Goal: Task Accomplishment & Management: Complete application form

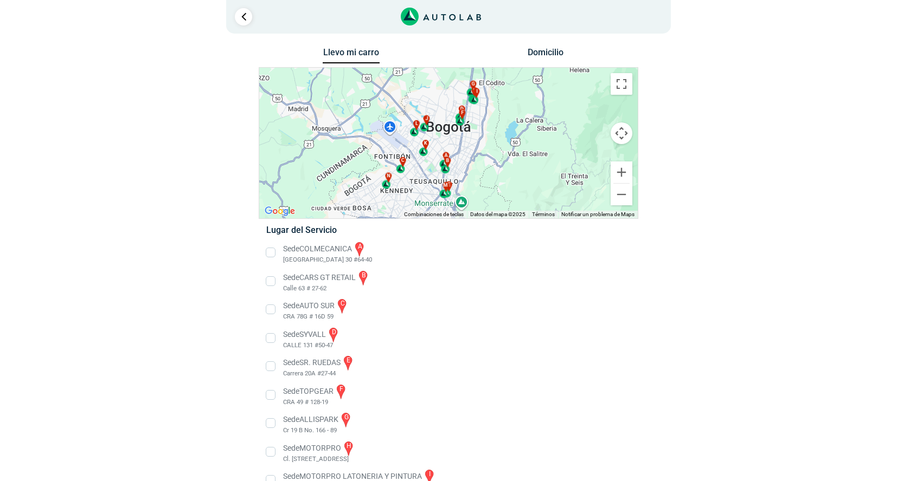
scroll to position [67, 0]
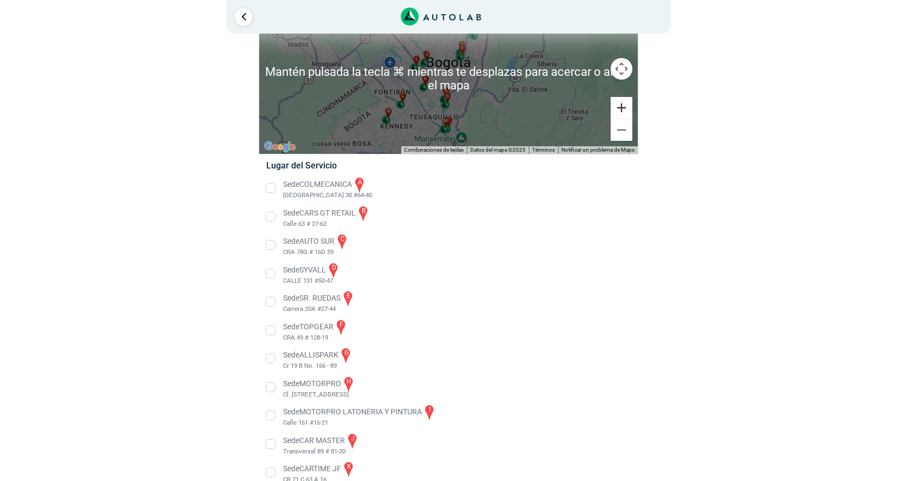
click at [619, 109] on button "Ampliar" at bounding box center [621, 108] width 22 height 22
click at [620, 109] on button "Ampliar" at bounding box center [621, 108] width 22 height 22
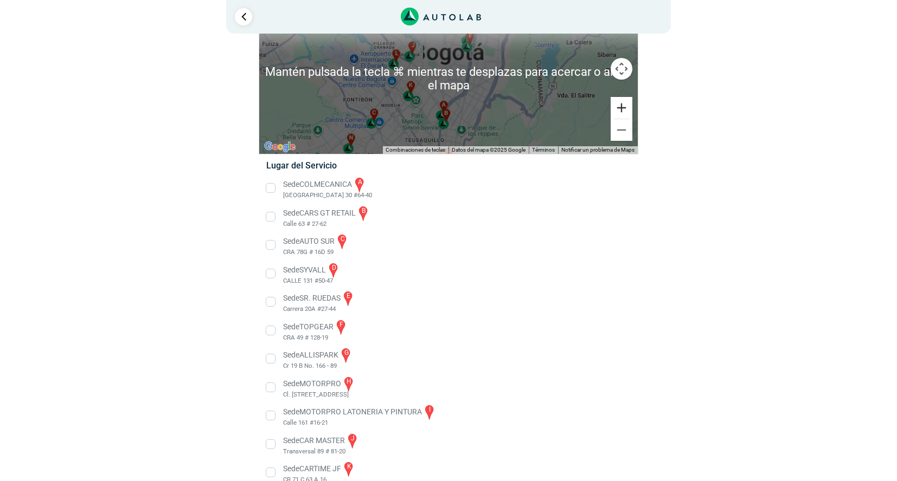
click at [620, 109] on button "Ampliar" at bounding box center [621, 108] width 22 height 22
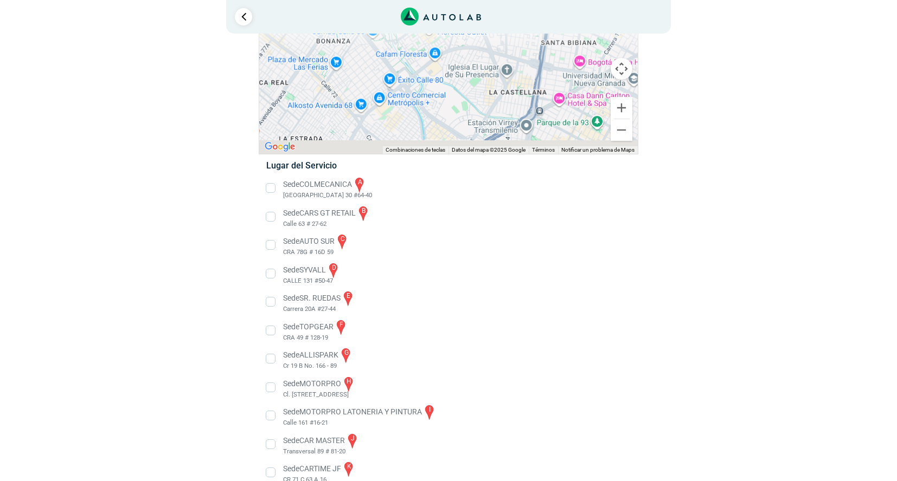
drag, startPoint x: 456, startPoint y: 89, endPoint x: 472, endPoint y: 42, distance: 50.1
click at [471, 42] on div "a b c d e f g" at bounding box center [448, 78] width 378 height 151
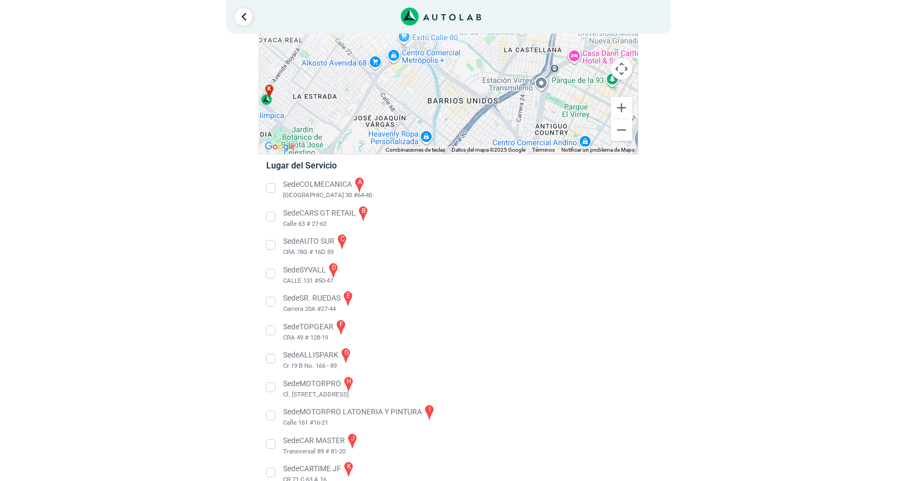
drag, startPoint x: 447, startPoint y: 124, endPoint x: 485, endPoint y: 43, distance: 89.3
click at [485, 43] on div "a b c d e f g" at bounding box center [448, 78] width 378 height 151
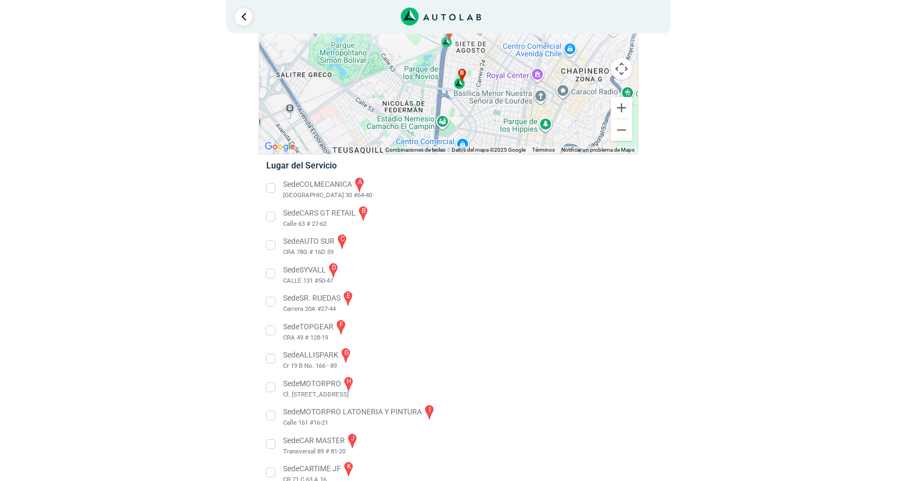
drag, startPoint x: 453, startPoint y: 101, endPoint x: 435, endPoint y: 54, distance: 49.9
click at [435, 54] on div "a b c d e f g" at bounding box center [448, 78] width 378 height 151
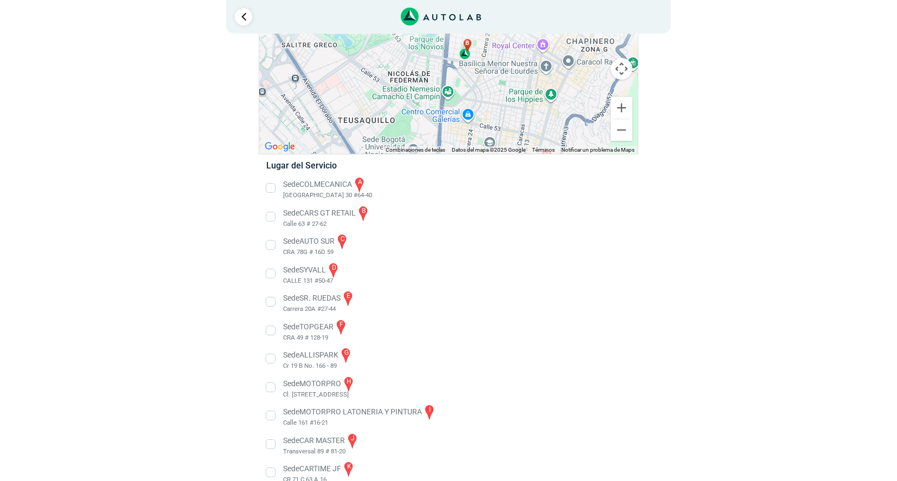
drag, startPoint x: 420, startPoint y: 67, endPoint x: 445, endPoint y: 26, distance: 48.2
click at [445, 26] on div "2 Llevo mi carro [GEOGRAPHIC_DATA] ← Mover a la izquierda → ↑ ↓ + - Fin" at bounding box center [448, 259] width 651 height 652
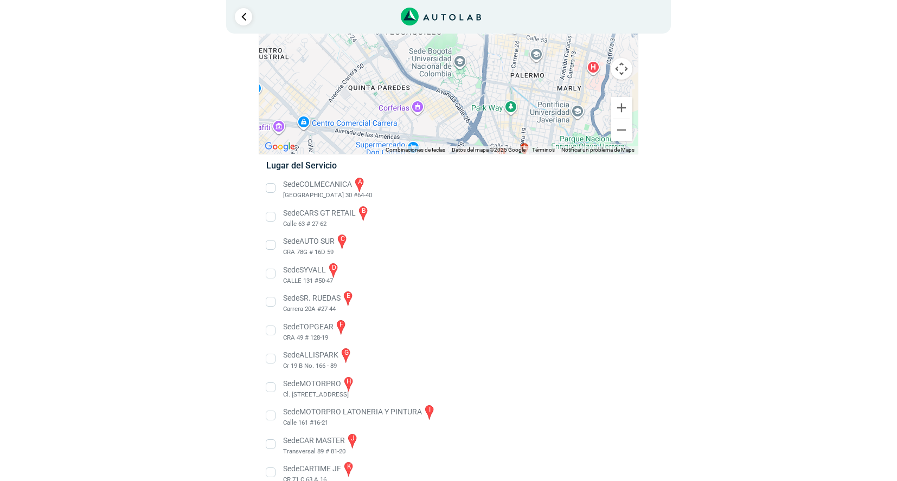
drag, startPoint x: 406, startPoint y: 90, endPoint x: 426, endPoint y: 39, distance: 54.8
click at [426, 38] on div "a b c d e f g" at bounding box center [448, 78] width 378 height 151
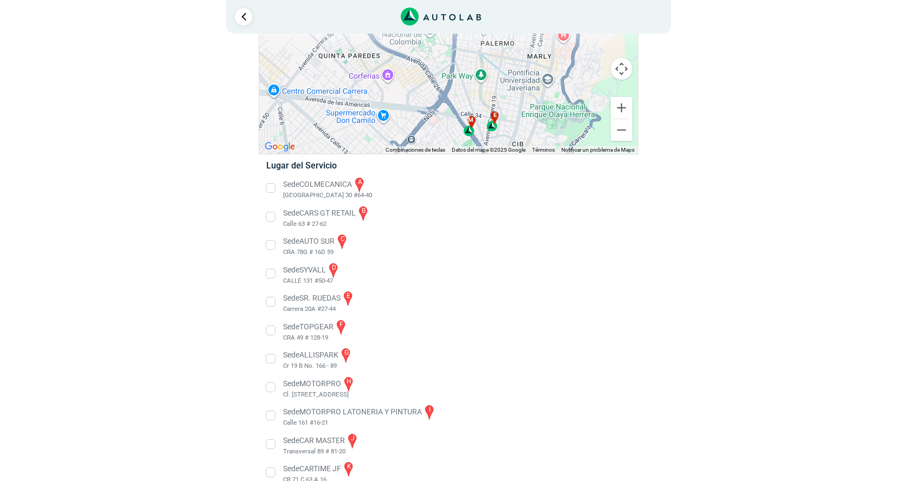
drag, startPoint x: 451, startPoint y: 70, endPoint x: 425, endPoint y: 44, distance: 37.2
click at [425, 44] on div "a b c d e f g" at bounding box center [448, 78] width 378 height 151
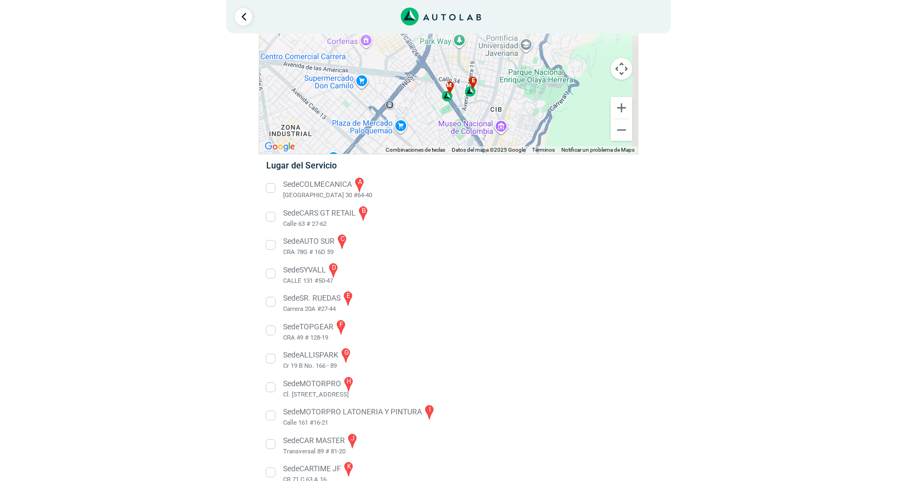
drag, startPoint x: 448, startPoint y: 80, endPoint x: 423, endPoint y: 36, distance: 50.5
click at [423, 36] on div "a b c d e f g" at bounding box center [448, 78] width 378 height 151
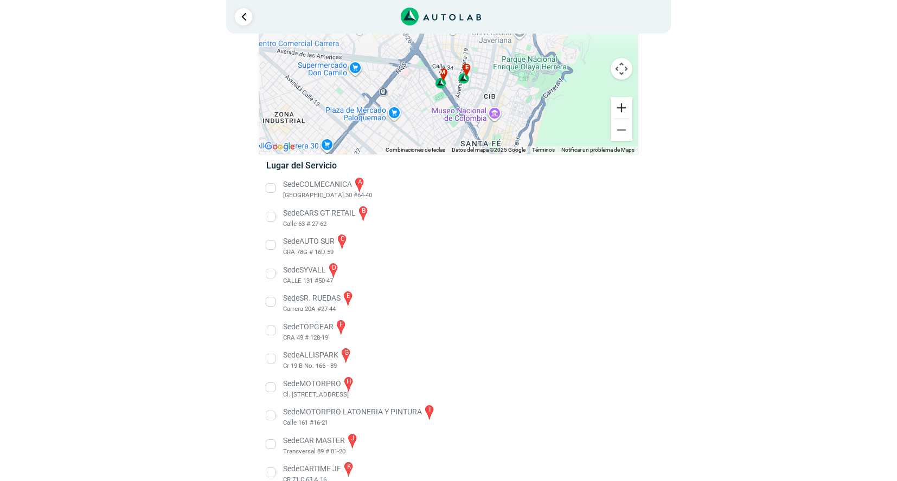
click at [620, 110] on button "Ampliar" at bounding box center [621, 108] width 22 height 22
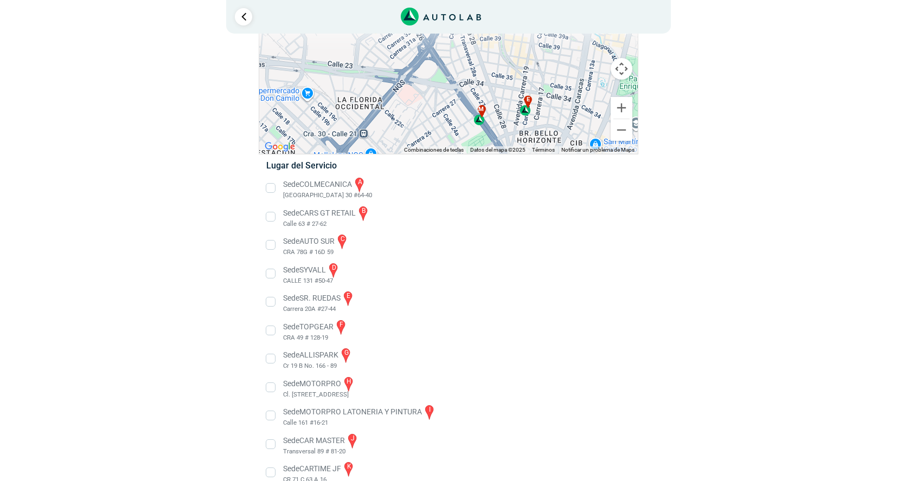
drag, startPoint x: 448, startPoint y: 104, endPoint x: 477, endPoint y: 117, distance: 31.8
click at [477, 117] on div "a b c d e f g" at bounding box center [448, 78] width 378 height 151
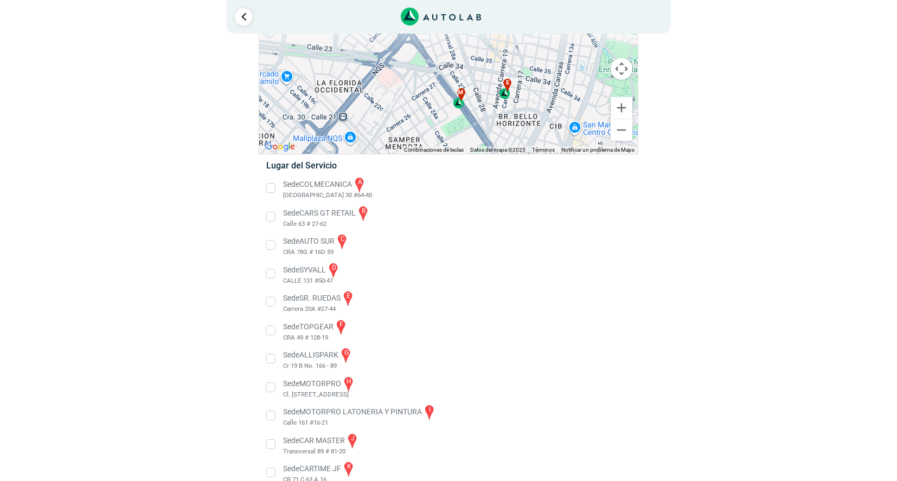
click at [507, 86] on span "e" at bounding box center [507, 83] width 3 height 9
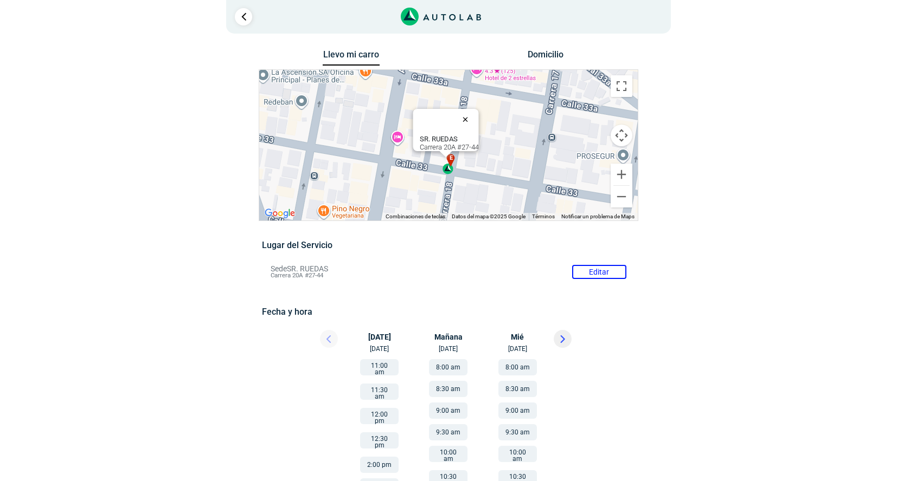
click at [472, 113] on button "Cerrar" at bounding box center [468, 119] width 26 height 26
click at [243, 20] on link "Ir al paso anterior" at bounding box center [243, 16] width 17 height 17
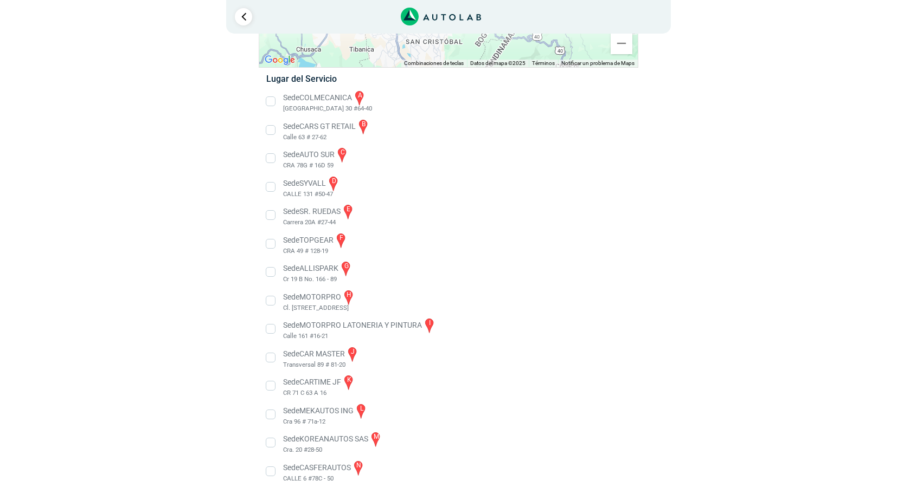
scroll to position [166, 0]
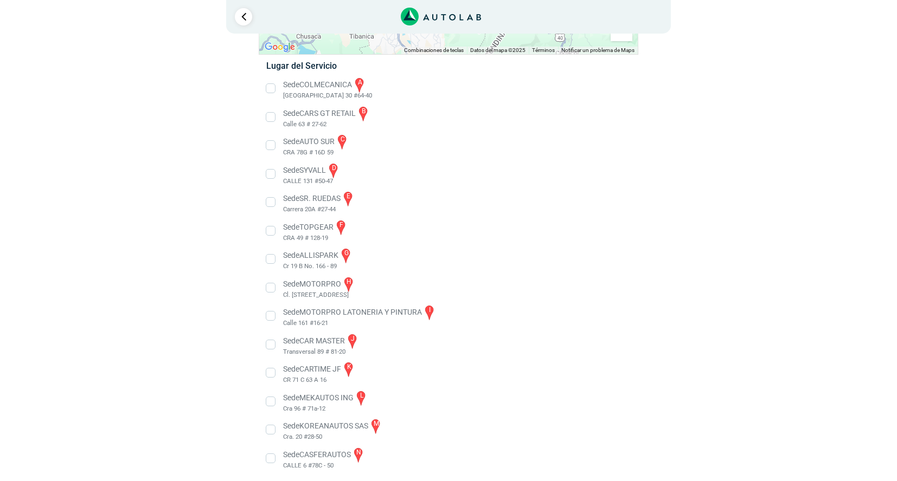
click at [271, 429] on li "Sede KOREANAUTOS SAS m Cra. 20 #28-50" at bounding box center [448, 430] width 380 height 24
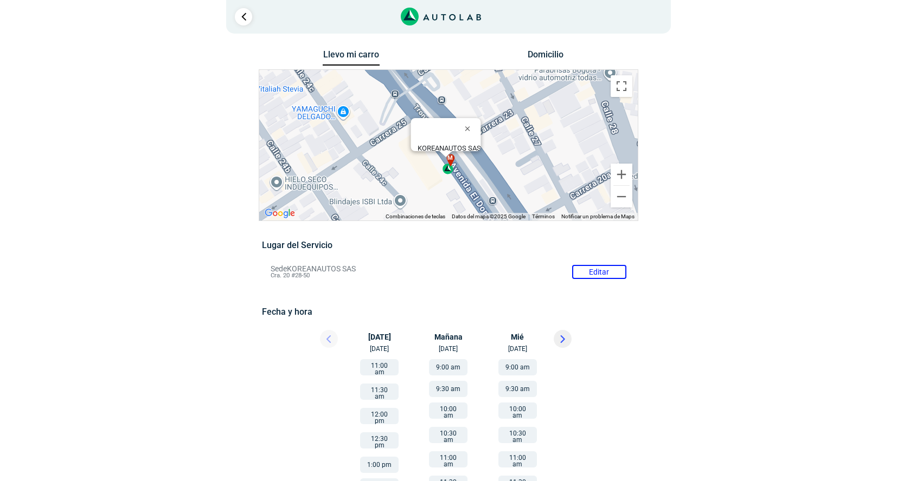
drag, startPoint x: 430, startPoint y: 164, endPoint x: 401, endPoint y: 165, distance: 29.9
click at [430, 240] on div "Lugar del Servicio Sede KOREANAUTOS SAS Editar Cra. 20 #28-50 Fecha y hora Edit…" at bounding box center [448, 472] width 372 height 464
